Goal: Transaction & Acquisition: Purchase product/service

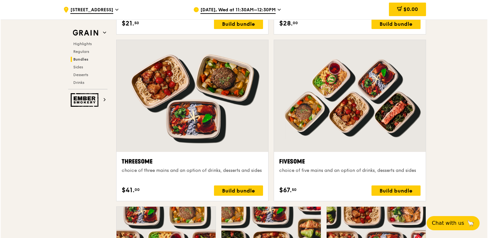
scroll to position [1119, 0]
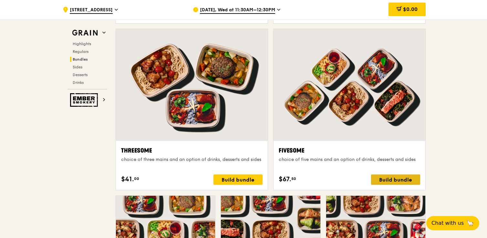
click at [393, 179] on div "Build bundle" at bounding box center [395, 180] width 49 height 10
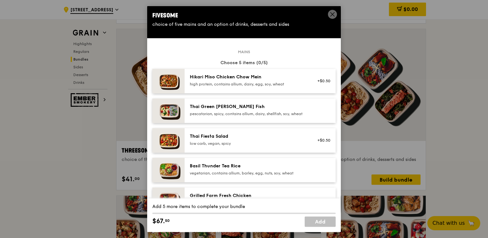
click at [261, 84] on div "high protein, contains allium, dairy, egg, soy, wheat" at bounding box center [248, 84] width 116 height 5
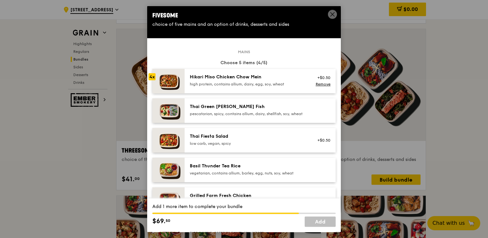
click at [261, 84] on div "high protein, contains allium, dairy, egg, soy, wheat" at bounding box center [248, 84] width 116 height 5
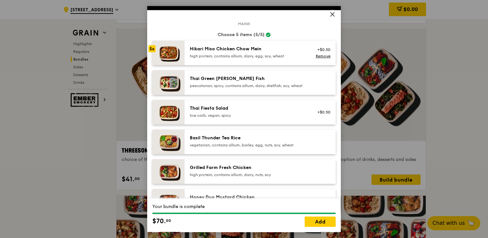
scroll to position [28, 0]
click at [326, 217] on link "Add" at bounding box center [320, 222] width 31 height 10
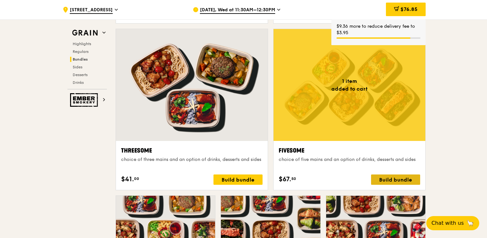
click at [391, 178] on div "Build bundle" at bounding box center [395, 180] width 49 height 10
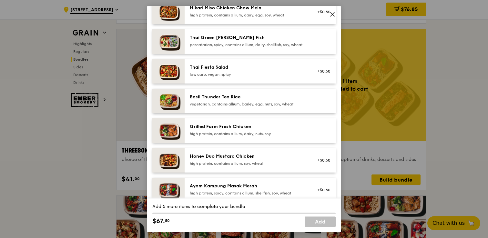
scroll to position [77, 0]
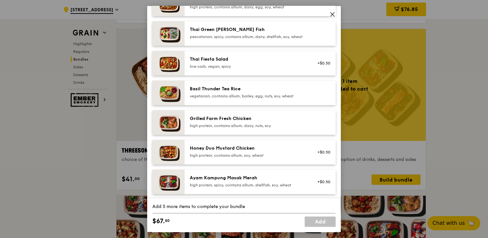
click at [240, 128] on div "high protein, contains allium, dairy, nuts, soy" at bounding box center [248, 125] width 116 height 5
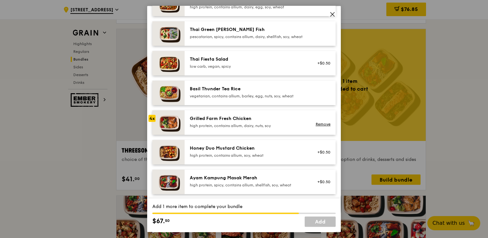
click at [240, 128] on div "high protein, contains allium, dairy, nuts, soy" at bounding box center [248, 125] width 116 height 5
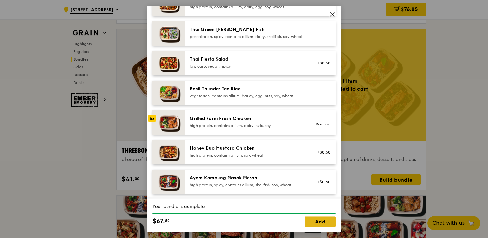
click at [315, 221] on link "Add" at bounding box center [320, 222] width 31 height 10
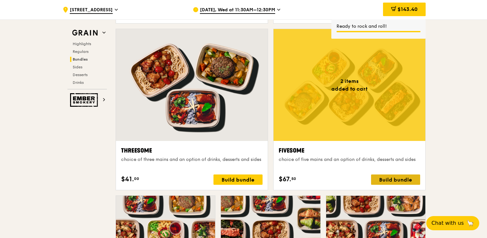
click at [395, 179] on div "Build bundle" at bounding box center [395, 180] width 49 height 10
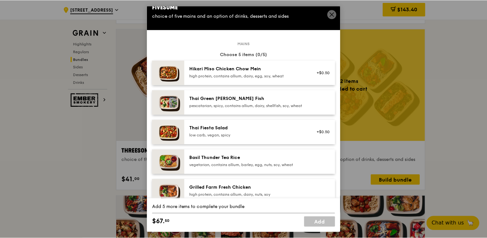
scroll to position [14, 0]
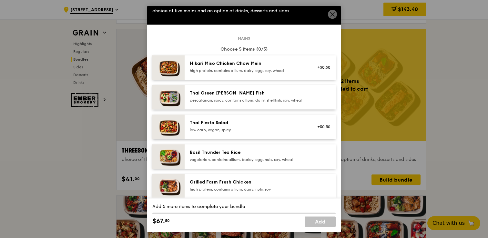
click at [289, 98] on div "pescatarian, spicy, contains allium, dairy, shellfish, soy, wheat" at bounding box center [248, 100] width 116 height 5
click at [291, 102] on div "pescatarian, spicy, contains allium, dairy, shellfish, soy, wheat" at bounding box center [248, 100] width 116 height 5
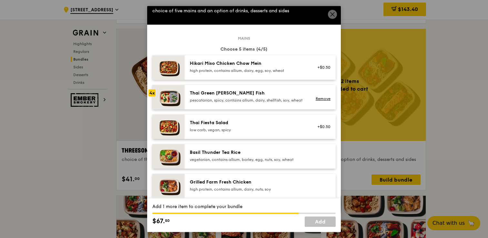
click at [291, 102] on div "pescatarian, spicy, contains allium, dairy, shellfish, soy, wheat" at bounding box center [248, 100] width 116 height 5
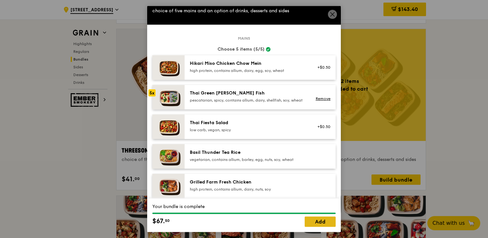
click at [324, 221] on link "Add" at bounding box center [320, 222] width 31 height 10
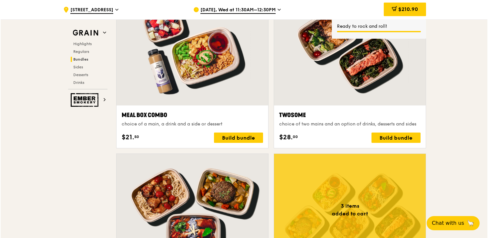
scroll to position [966, 0]
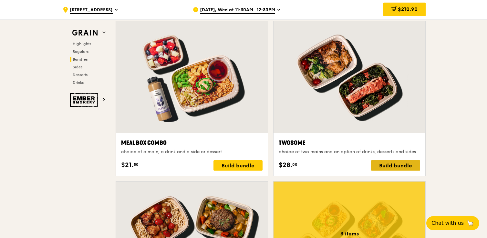
click at [393, 165] on div "Build bundle" at bounding box center [395, 165] width 49 height 10
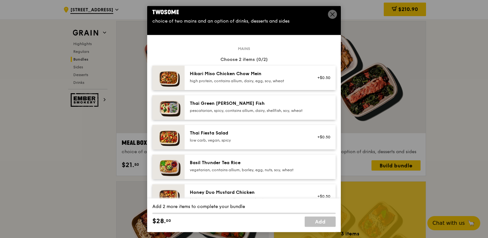
scroll to position [0, 0]
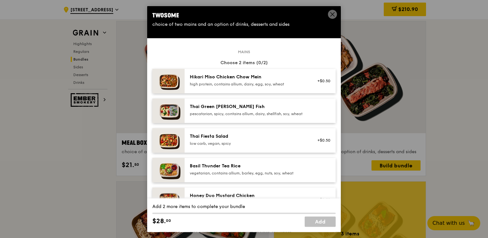
click at [281, 82] on div "high protein, contains allium, dairy, egg, soy, wheat" at bounding box center [248, 84] width 116 height 5
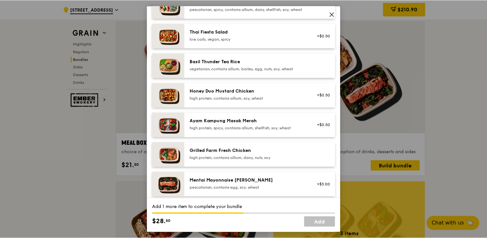
scroll to position [101, 0]
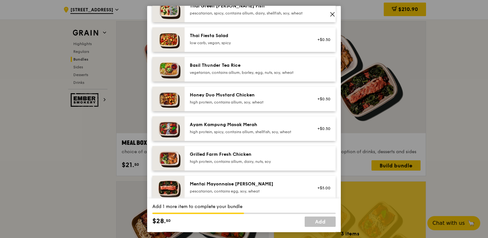
click at [297, 105] on div "high protein, contains allium, soy, wheat" at bounding box center [248, 102] width 116 height 5
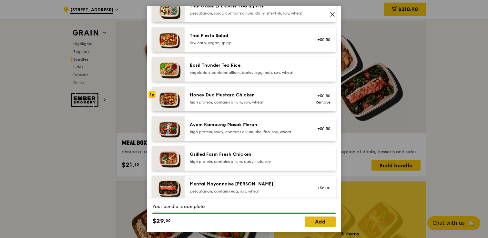
click at [324, 223] on link "Add" at bounding box center [320, 222] width 31 height 10
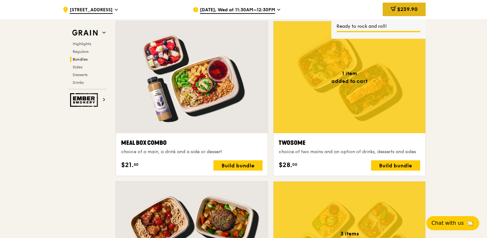
click at [409, 7] on span "$239.90" at bounding box center [407, 9] width 20 height 6
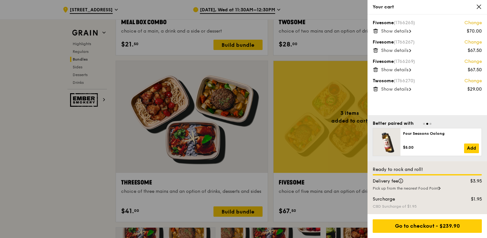
scroll to position [1118, 0]
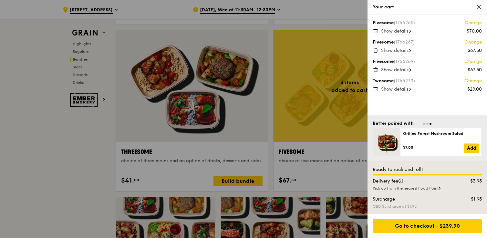
click at [478, 7] on icon at bounding box center [479, 7] width 6 height 6
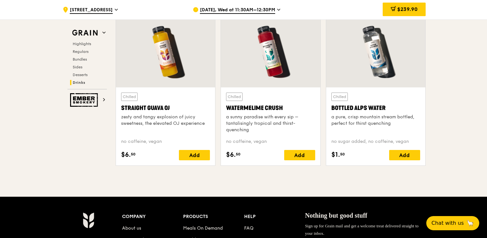
scroll to position [2599, 0]
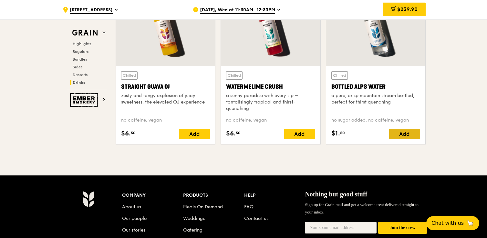
click at [395, 132] on div "Add" at bounding box center [404, 134] width 31 height 10
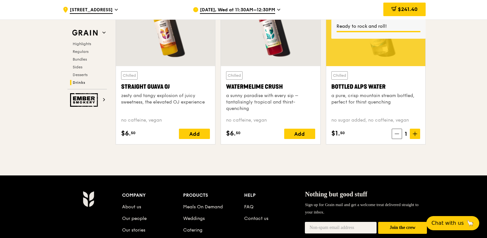
click at [413, 133] on icon at bounding box center [414, 134] width 5 height 5
click at [401, 136] on span "3" at bounding box center [405, 133] width 9 height 9
click at [410, 136] on span at bounding box center [414, 134] width 10 height 10
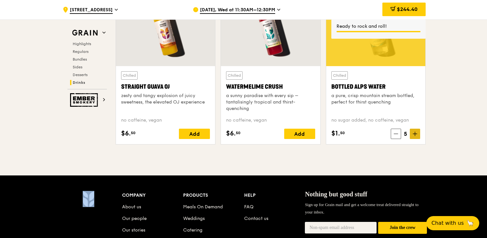
click at [410, 136] on span at bounding box center [414, 134] width 10 height 10
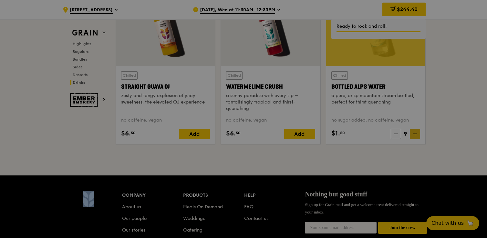
click at [410, 136] on div at bounding box center [243, 119] width 487 height 238
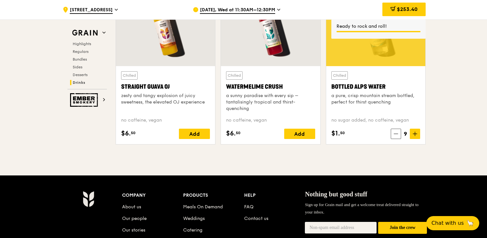
click at [417, 135] on icon at bounding box center [414, 134] width 5 height 5
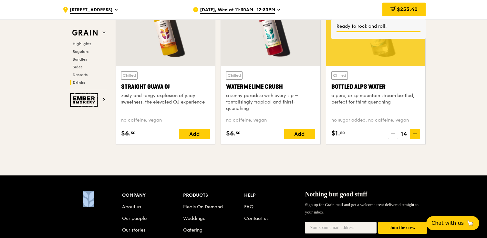
click at [417, 135] on icon at bounding box center [414, 134] width 5 height 5
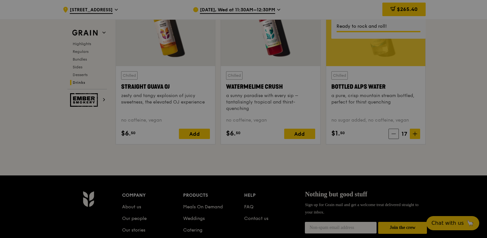
type input "17"
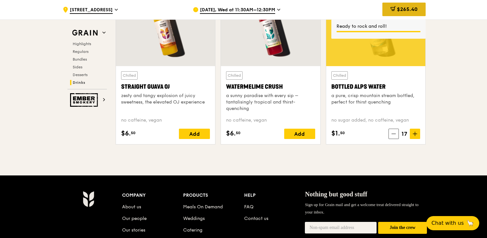
click at [411, 9] on span "$265.40" at bounding box center [407, 9] width 21 height 6
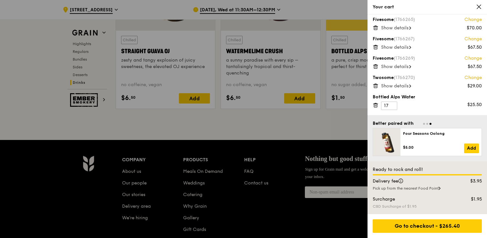
scroll to position [2639, 0]
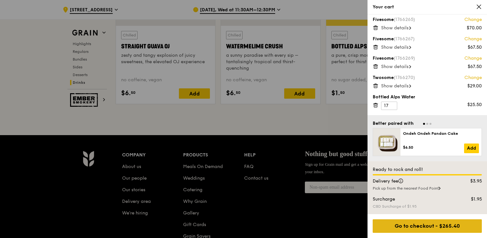
click at [427, 224] on div "Go to checkout - $265.40" at bounding box center [426, 226] width 109 height 14
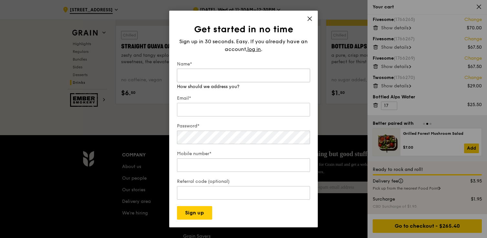
click at [259, 79] on input "Name*" at bounding box center [243, 76] width 133 height 14
click at [260, 78] on input "Name*" at bounding box center [243, 76] width 133 height 14
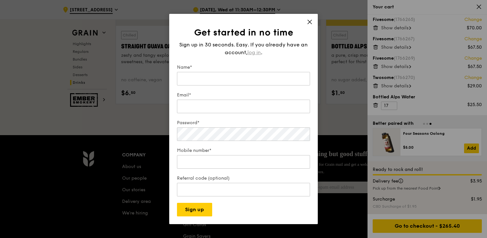
click at [255, 52] on span "log in" at bounding box center [254, 53] width 14 height 8
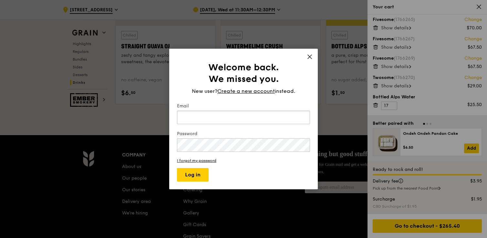
type input "adrian.easton@globalsignin.com"
click at [192, 176] on button "Log in" at bounding box center [193, 175] width 32 height 14
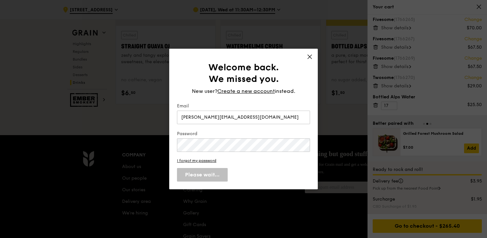
scroll to position [0, 0]
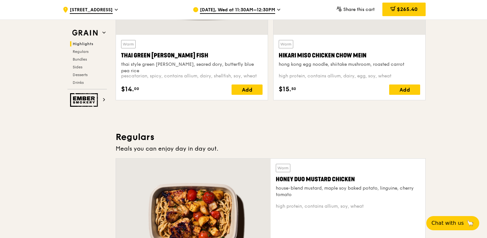
scroll to position [405, 0]
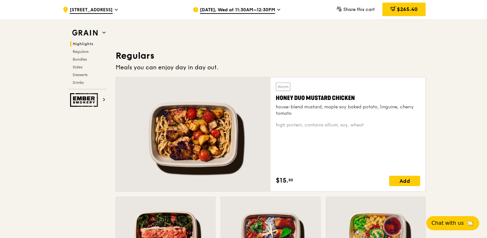
click at [261, 12] on span "[DATE], Wed at 11:30AM–12:30PM" at bounding box center [237, 10] width 75 height 7
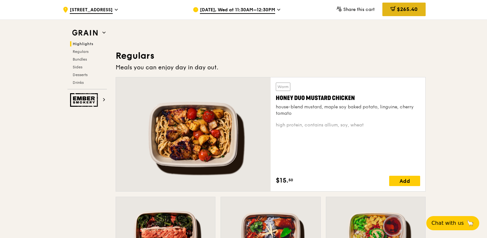
click at [415, 12] on span "$265.40" at bounding box center [407, 9] width 21 height 6
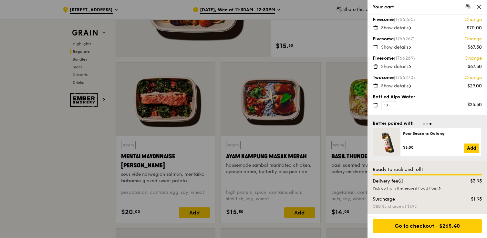
scroll to position [543, 0]
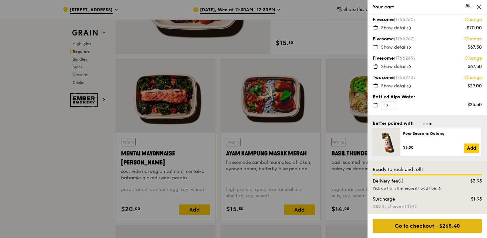
click at [429, 227] on div "Go to checkout - $265.40" at bounding box center [426, 226] width 109 height 14
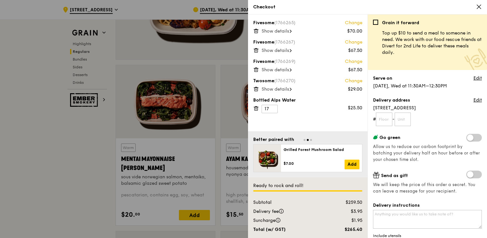
scroll to position [532, 0]
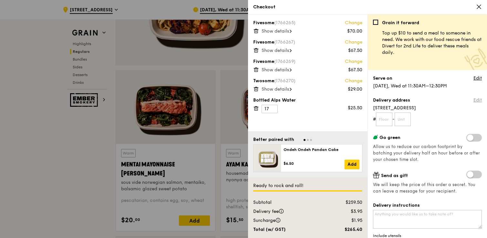
click at [477, 100] on link "Edit" at bounding box center [477, 100] width 8 height 6
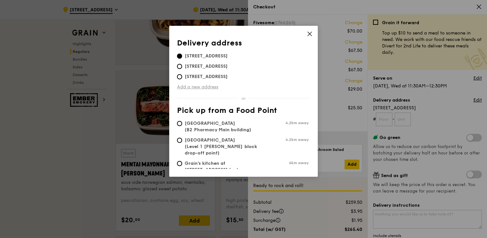
click at [182, 87] on link "Add a new address" at bounding box center [243, 87] width 133 height 6
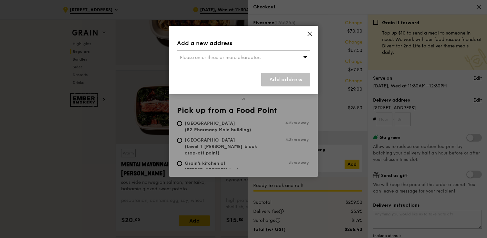
click at [228, 58] on span "Please enter three or more characters" at bounding box center [220, 57] width 81 height 5
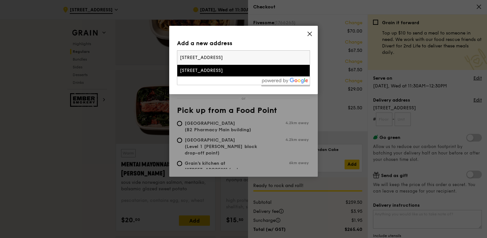
type input "[STREET_ADDRESS]"
click at [217, 72] on div "[STREET_ADDRESS]" at bounding box center [227, 70] width 95 height 6
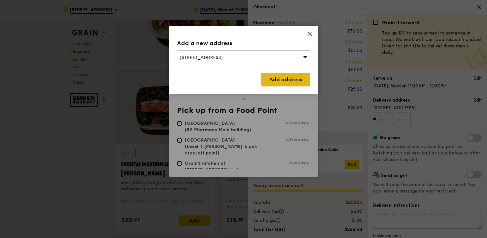
click at [283, 77] on link "Add address" at bounding box center [285, 80] width 49 height 14
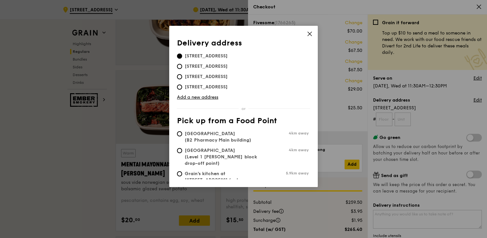
click at [310, 34] on icon at bounding box center [309, 34] width 4 height 4
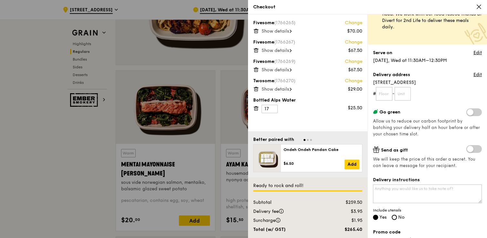
scroll to position [33, 0]
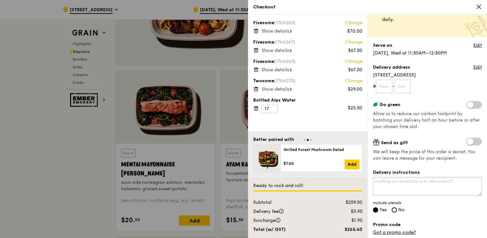
click at [385, 188] on textarea "Delivery instructions" at bounding box center [427, 186] width 109 height 19
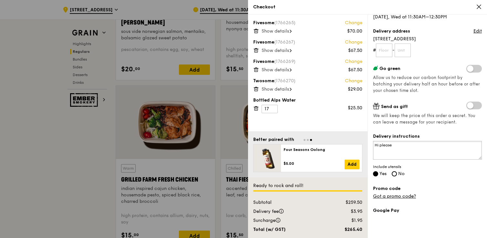
scroll to position [71, 0]
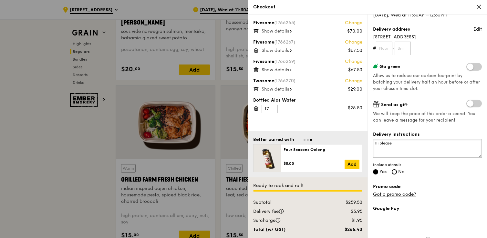
click at [407, 145] on textarea "Hi please" at bounding box center [427, 148] width 109 height 19
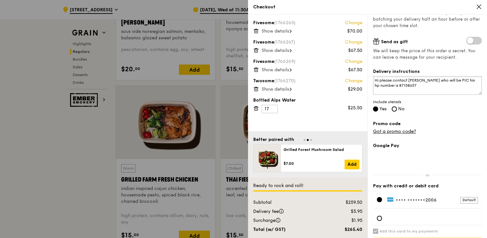
scroll to position [152, 0]
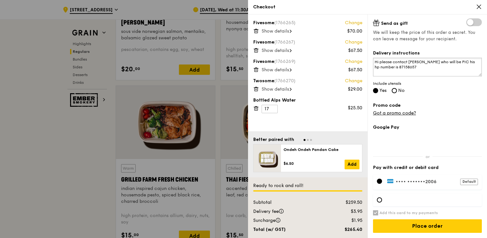
type textarea "Hi please contact [PERSON_NAME] who will be PIC his hp number is 87158657"
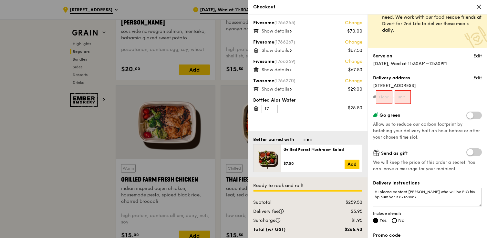
scroll to position [0, 0]
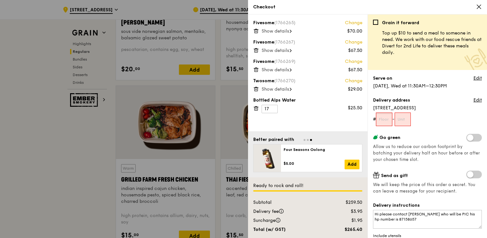
click at [383, 121] on input "text" at bounding box center [384, 120] width 16 height 14
type input "01"
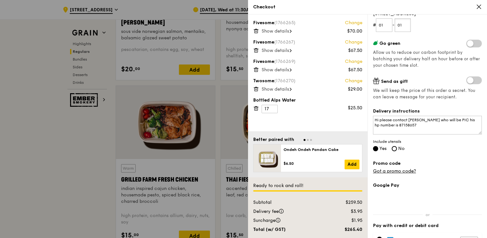
scroll to position [149, 0]
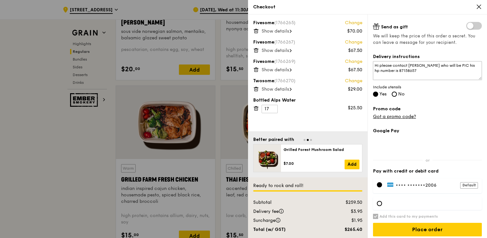
type input "01"
click at [440, 74] on textarea "Hi please contact [PERSON_NAME] who will be PIC his hp number is 87158657" at bounding box center [427, 70] width 109 height 19
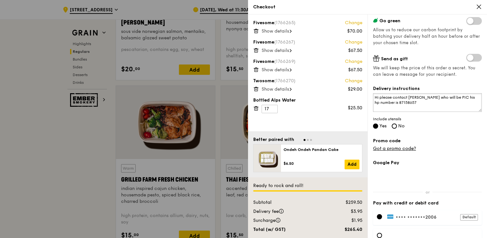
scroll to position [133, 0]
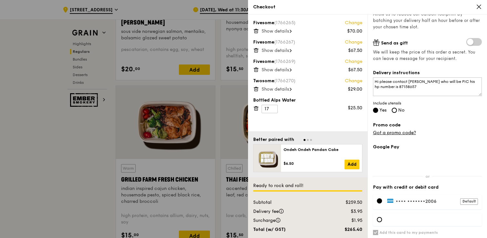
click at [479, 5] on icon at bounding box center [479, 7] width 6 height 6
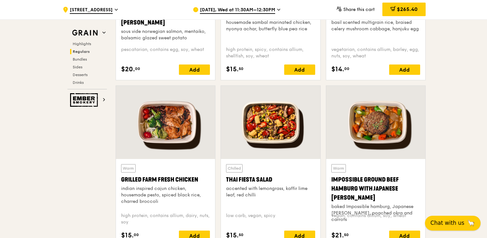
click at [455, 220] on span "Chat with us" at bounding box center [447, 223] width 34 height 8
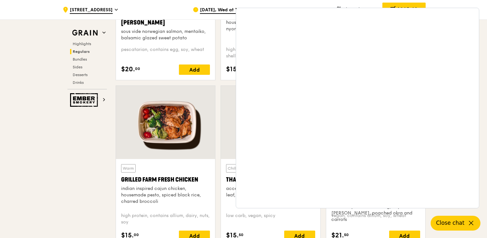
click at [218, 82] on div "Warm Ayam [GEOGRAPHIC_DATA] housemade sambal marinated chicken, nyonya achar, b…" at bounding box center [270, 2] width 105 height 166
click at [454, 225] on span "Close chat" at bounding box center [450, 223] width 28 height 8
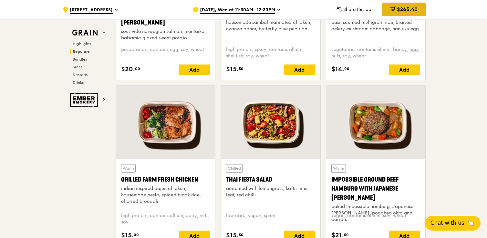
click at [415, 10] on span "$265.40" at bounding box center [407, 9] width 21 height 6
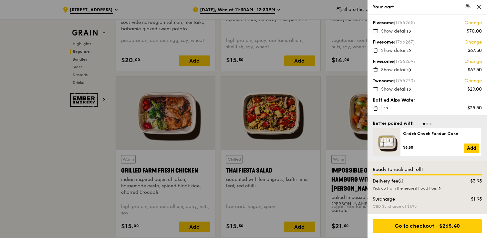
scroll to position [695, 0]
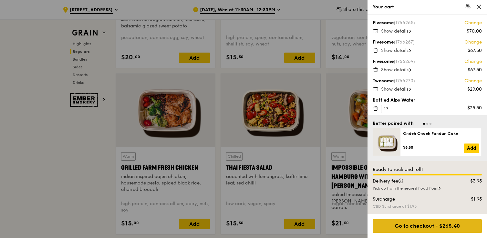
click at [414, 221] on div "Go to checkout - $265.40" at bounding box center [426, 226] width 109 height 14
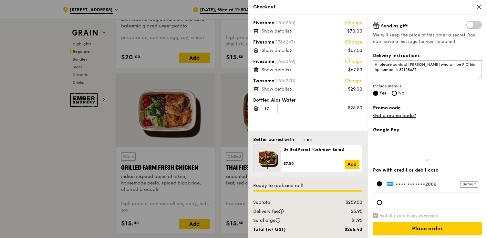
scroll to position [150, 0]
